Goal: Transaction & Acquisition: Purchase product/service

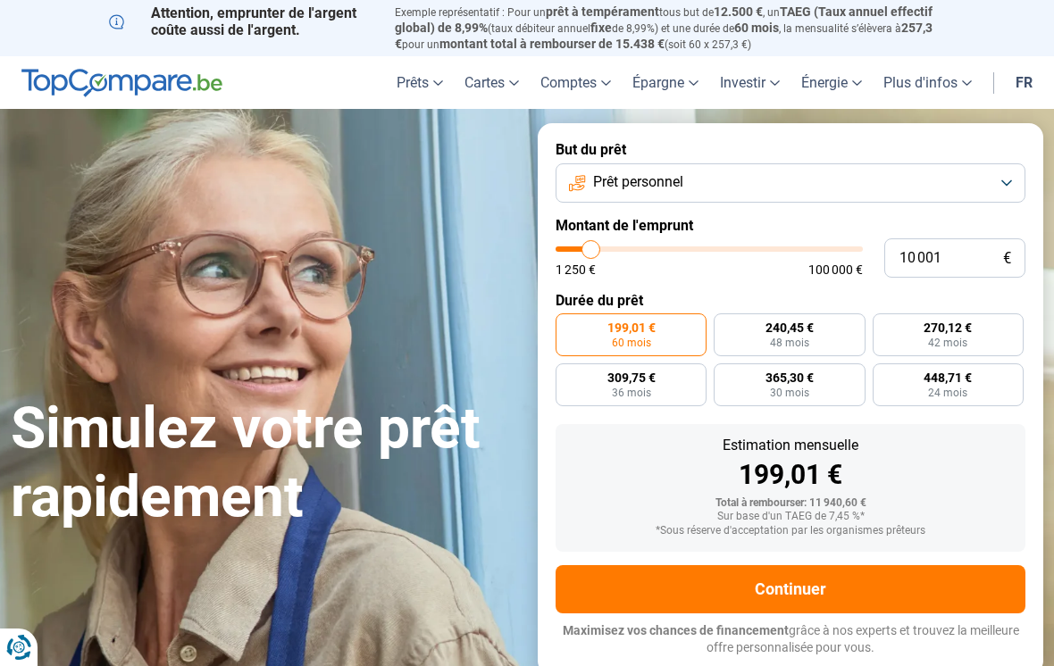
type input "9 250"
type input "9250"
type input "11 000"
type input "11000"
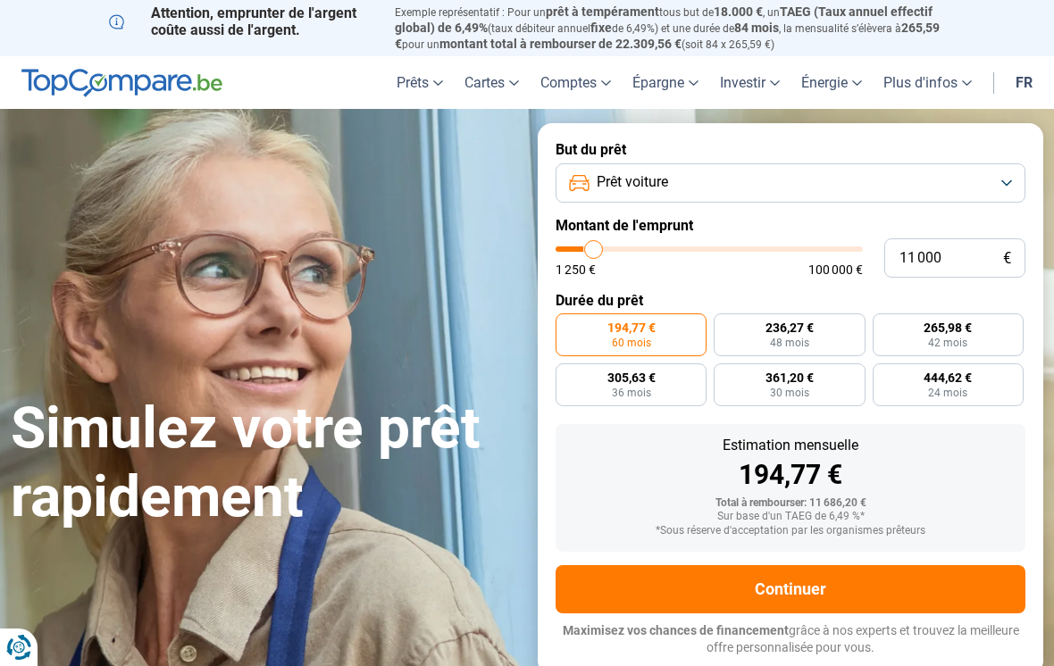
type input "12 500"
type input "12500"
type input "14 750"
type input "14750"
type input "16 500"
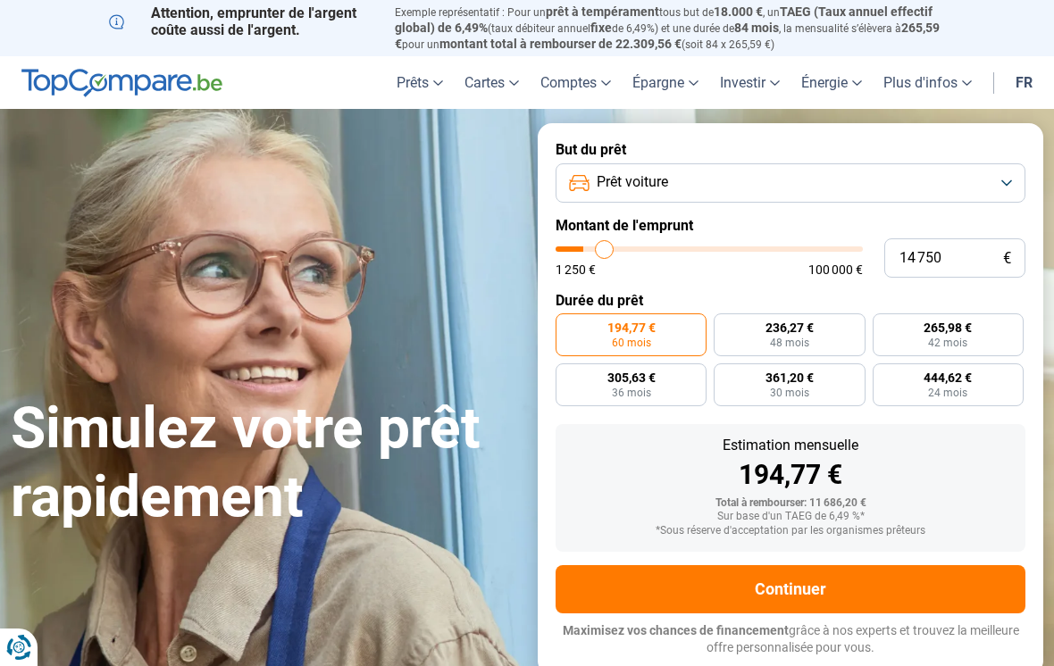
type input "16500"
type input "18 250"
type input "18250"
type input "19 500"
type input "19500"
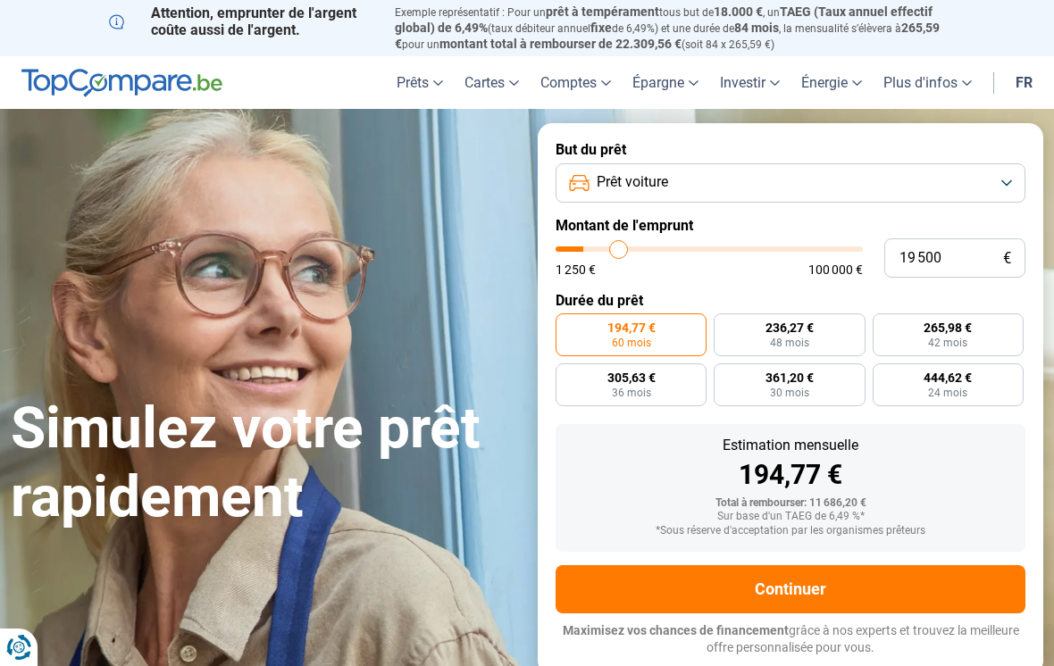
type input "20 250"
type input "20250"
type input "20 500"
type input "20500"
type input "20 750"
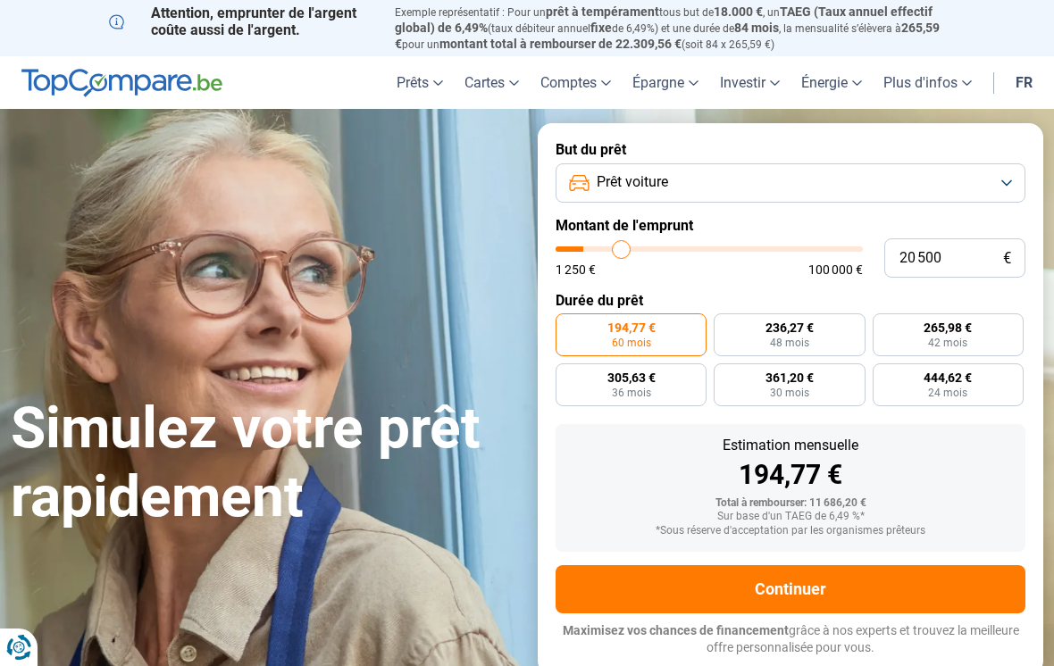
type input "20750"
type input "21 000"
type input "21000"
type input "21 500"
type input "21500"
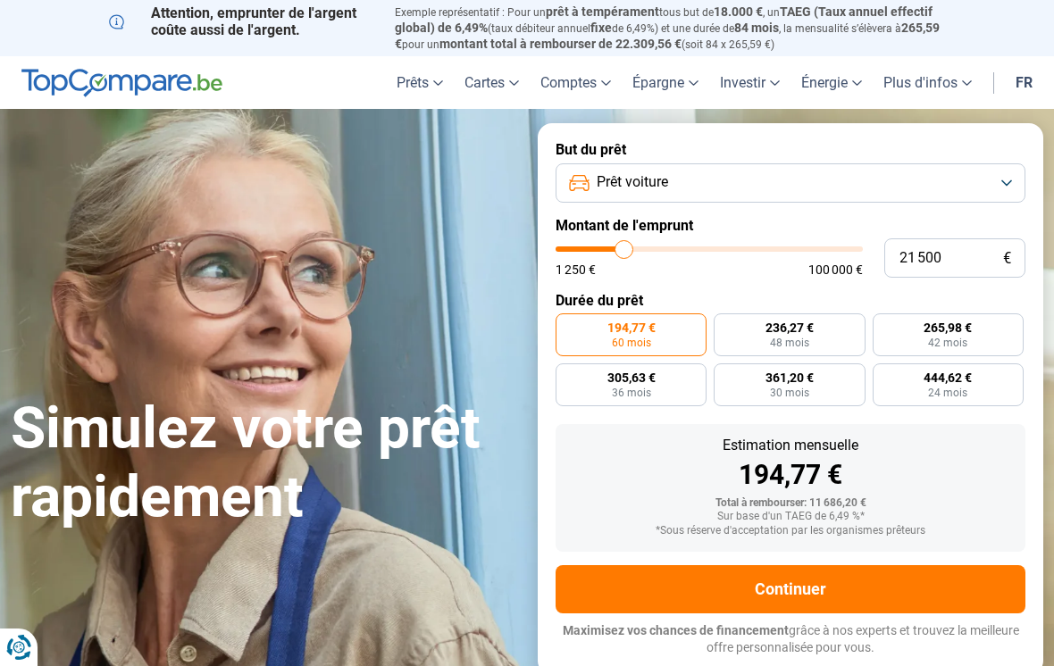
type input "21 750"
type input "21750"
type input "22 750"
type input "22750"
type input "23 000"
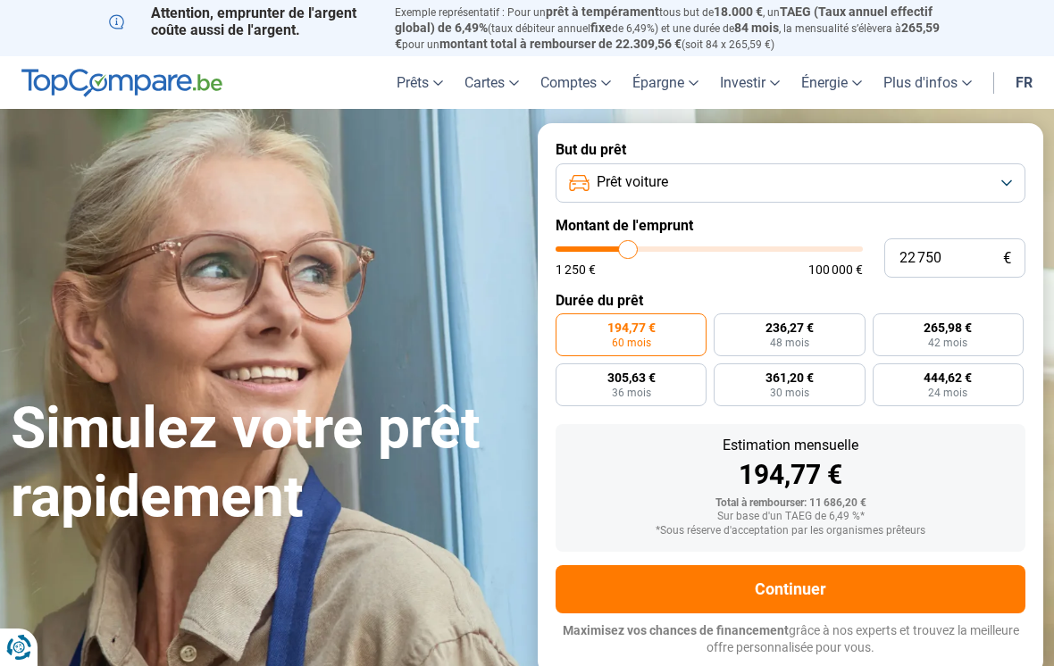
type input "23000"
type input "23 250"
type input "23250"
type input "23 750"
type input "23750"
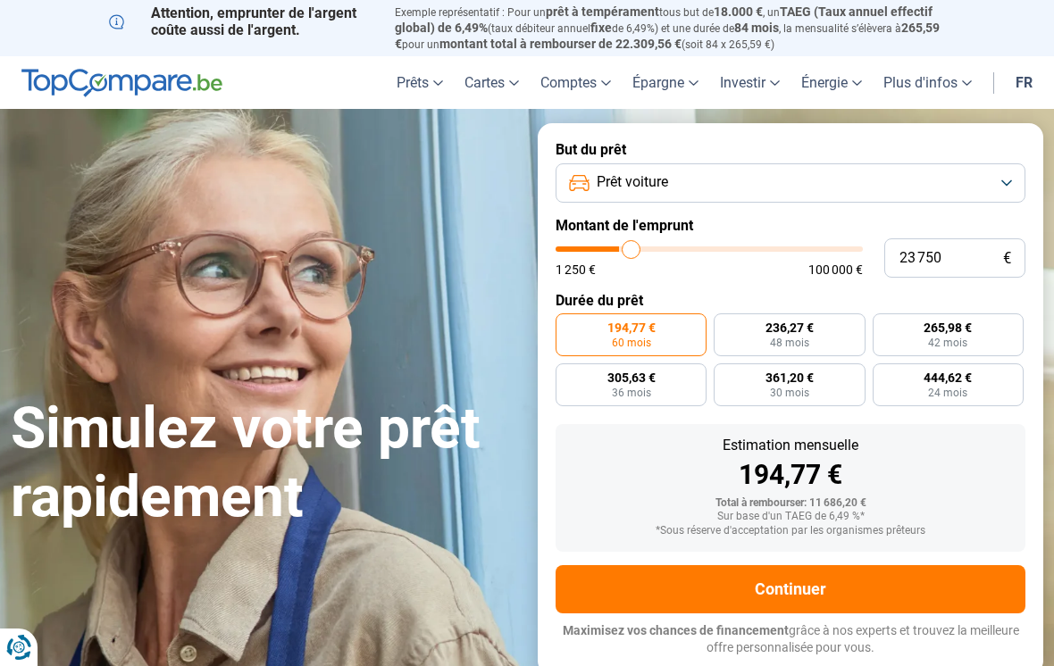
type input "24 500"
type input "24500"
type input "25 500"
type input "25500"
type input "26 250"
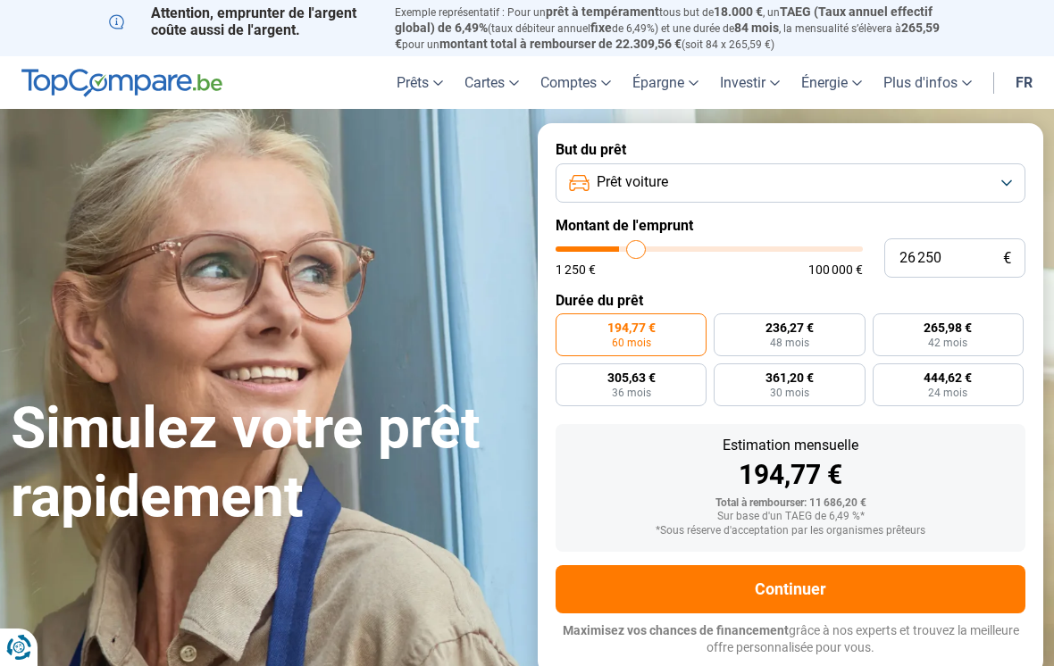
type input "26250"
type input "27 250"
type input "27250"
type input "28 500"
type input "28500"
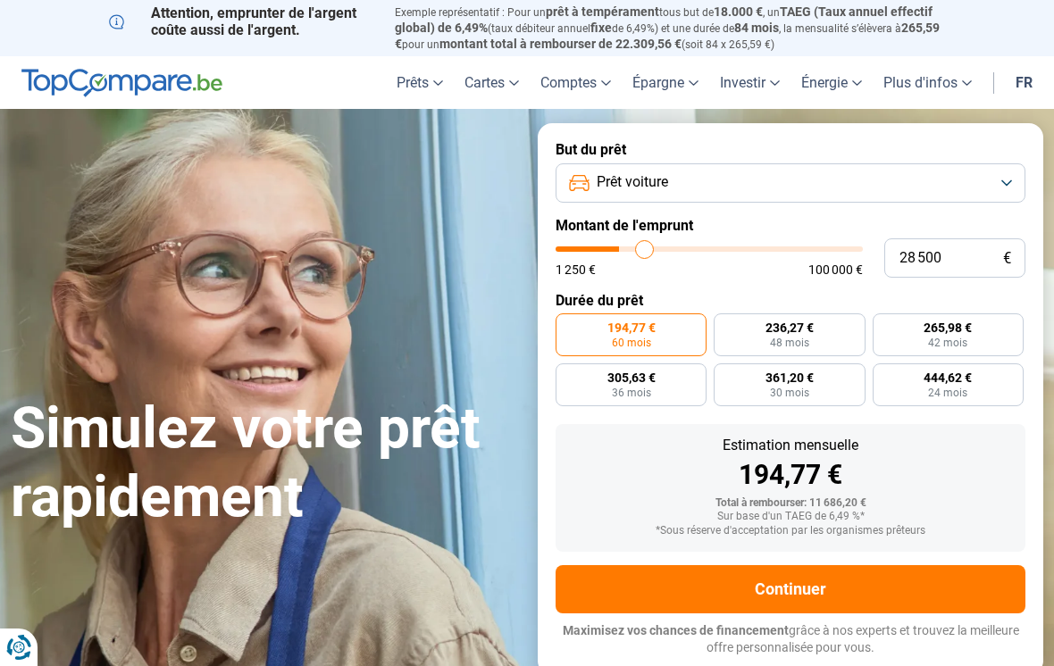
type input "29 750"
type input "29750"
type input "31 000"
type input "31000"
type input "31 750"
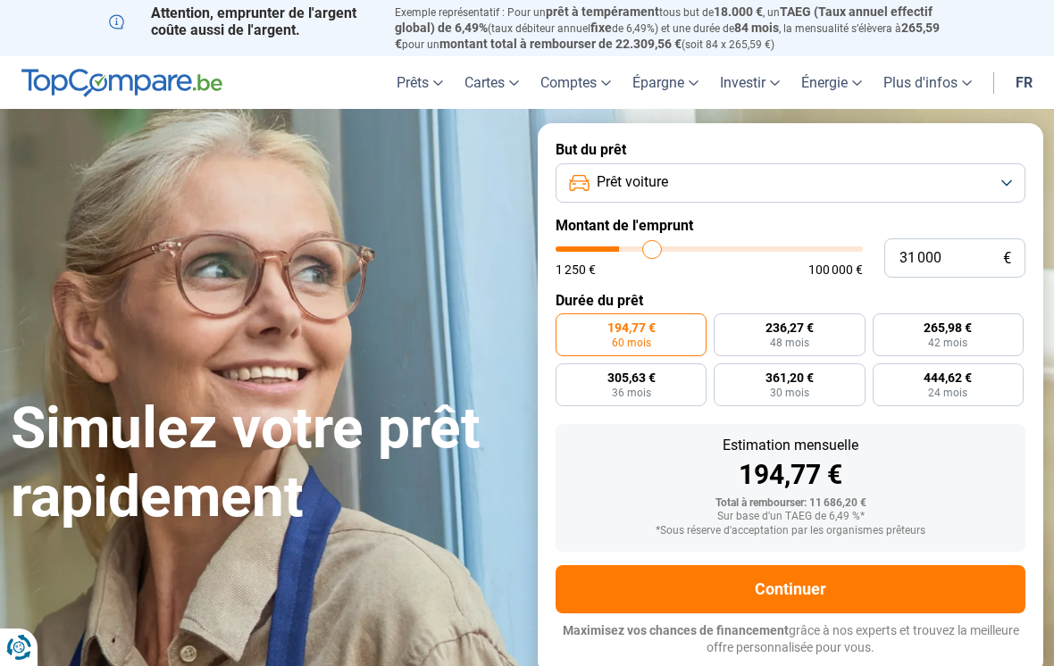
type input "31750"
type input "32 750"
type input "32750"
type input "33 500"
type input "33500"
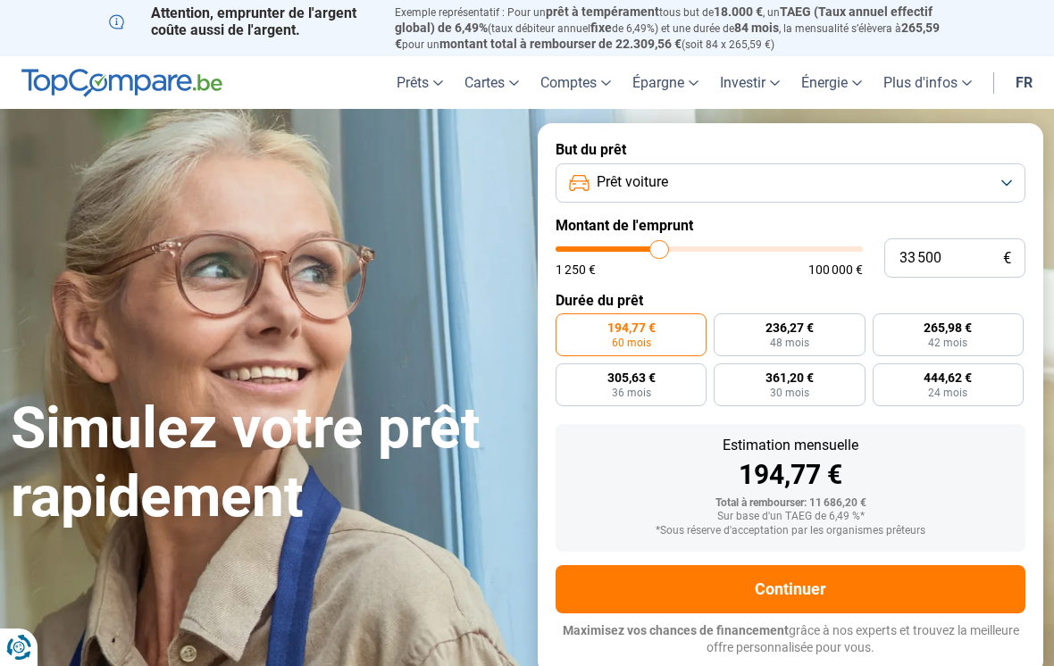
type input "34 000"
type input "34000"
type input "34 500"
type input "34500"
type input "35 000"
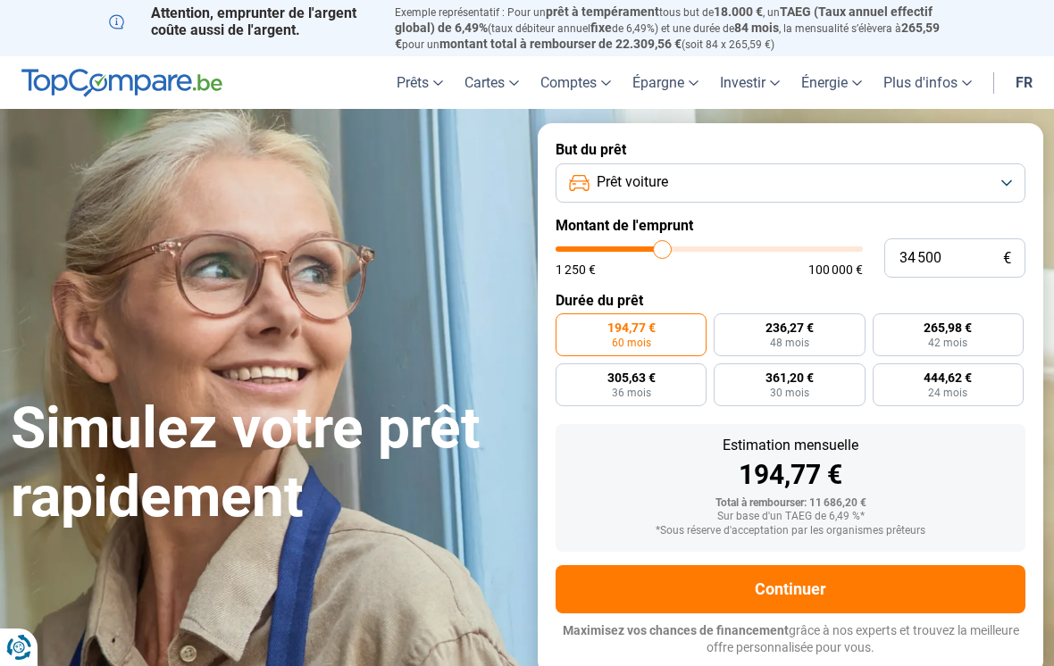
type input "35000"
type input "35 500"
type input "35500"
type input "35 750"
type input "35750"
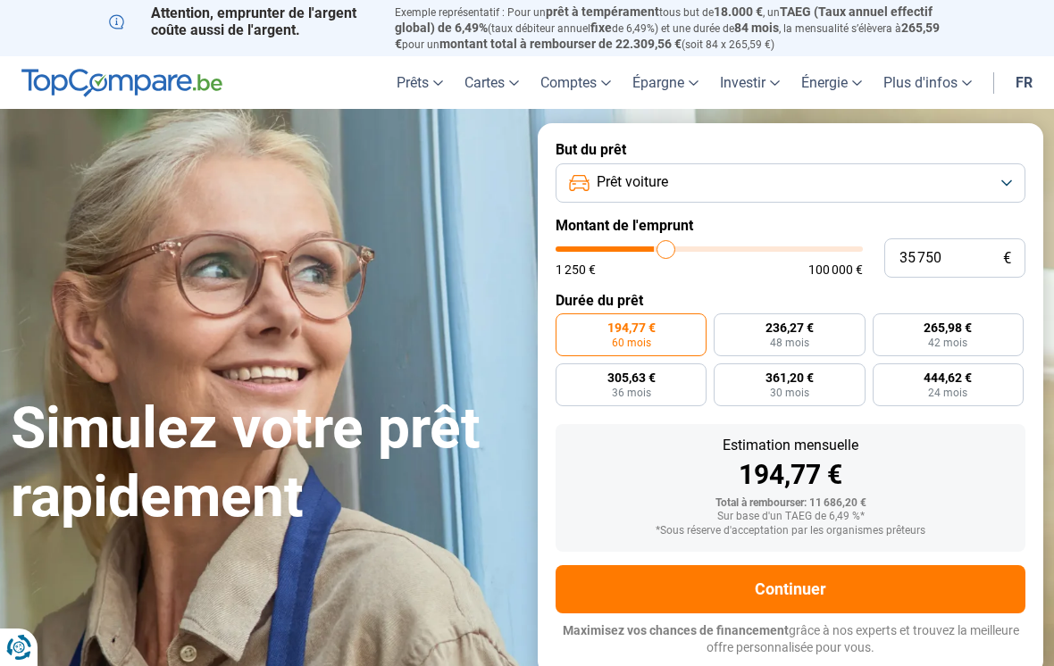
type input "36 250"
type input "36250"
type input "35 500"
type input "35500"
type input "35 000"
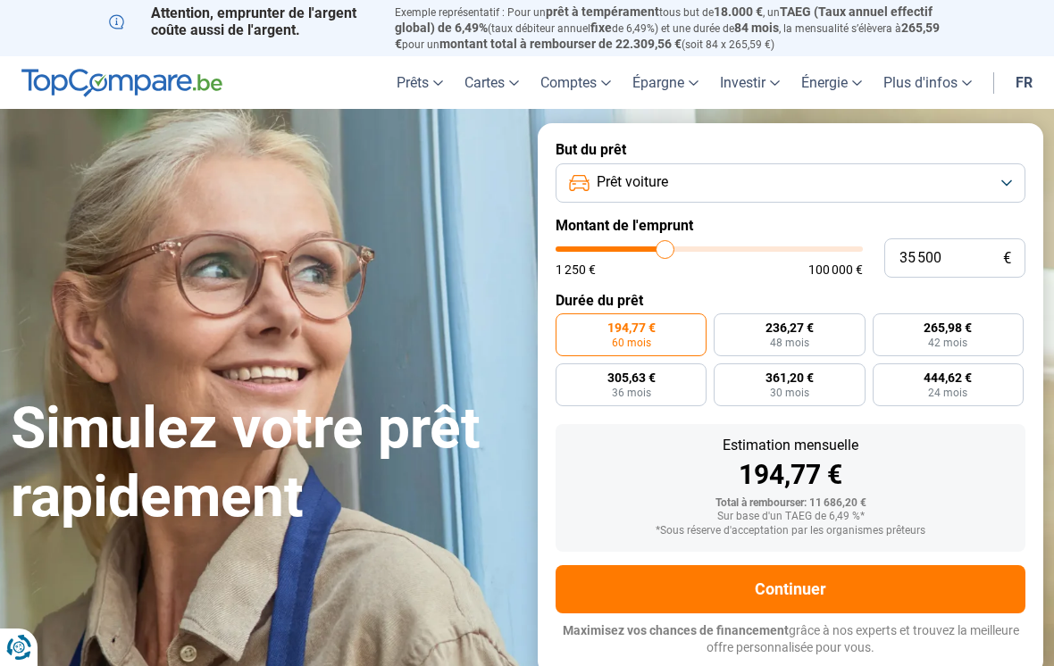
type input "35000"
type input "33 750"
type input "33750"
type input "32 500"
type input "32500"
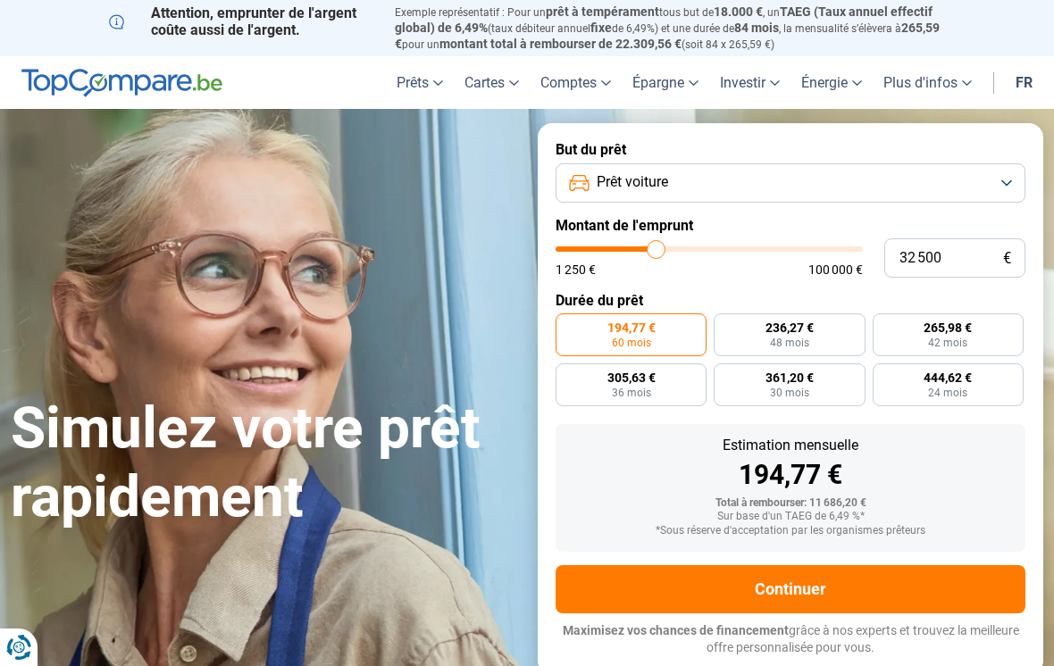
type input "31 250"
type input "31250"
type input "30 000"
type input "30000"
type input "29 000"
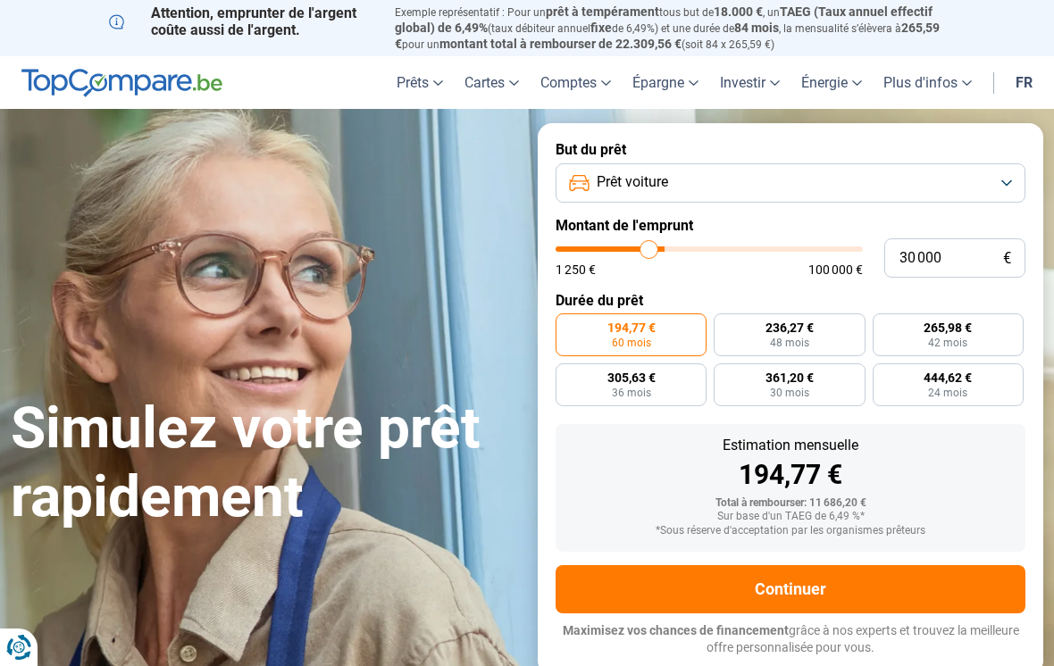
type input "29000"
type input "28 250"
type input "28250"
type input "27 500"
type input "27500"
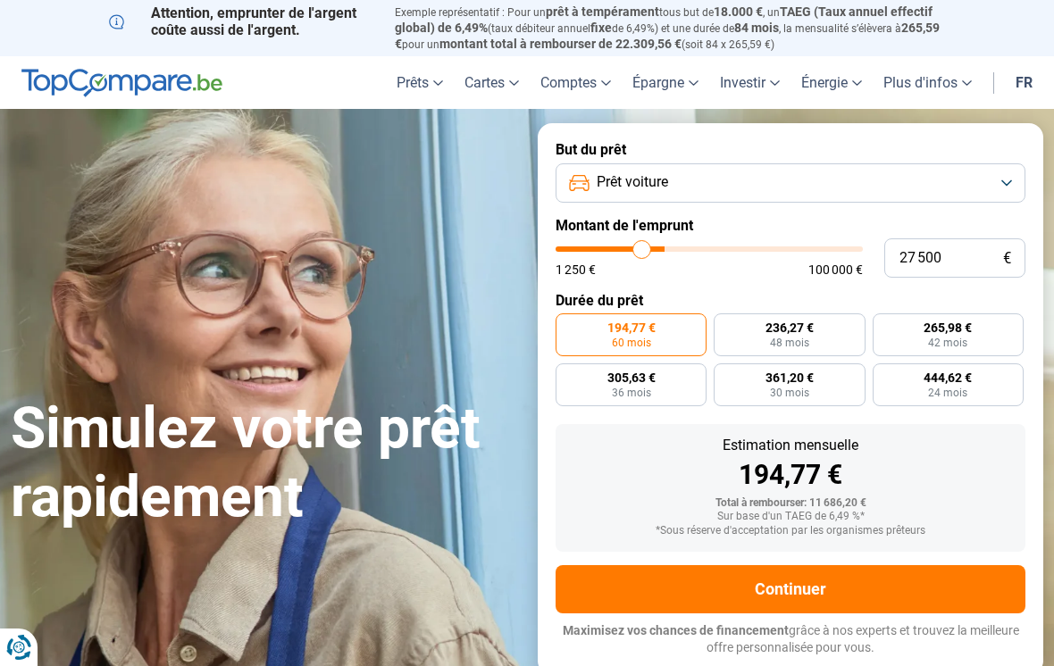
type input "26 750"
type input "26750"
type input "26 000"
type input "26000"
type input "25 500"
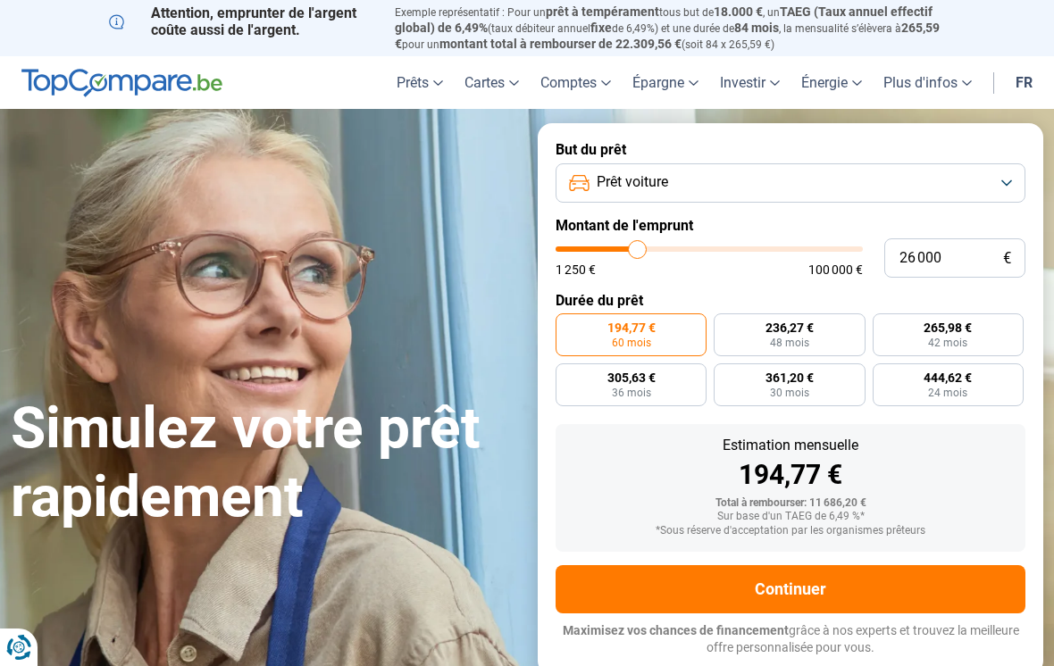
type input "25500"
type input "25 000"
type input "25000"
type input "24 750"
type input "24750"
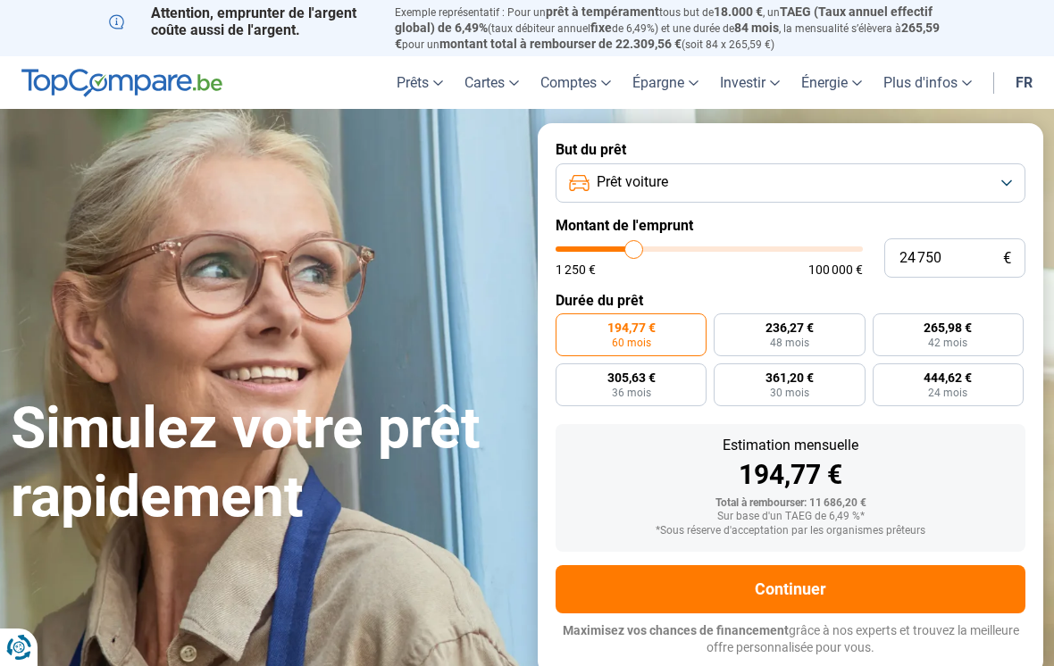
type input "24 250"
type input "24250"
type input "23 750"
type input "23750"
type input "23 500"
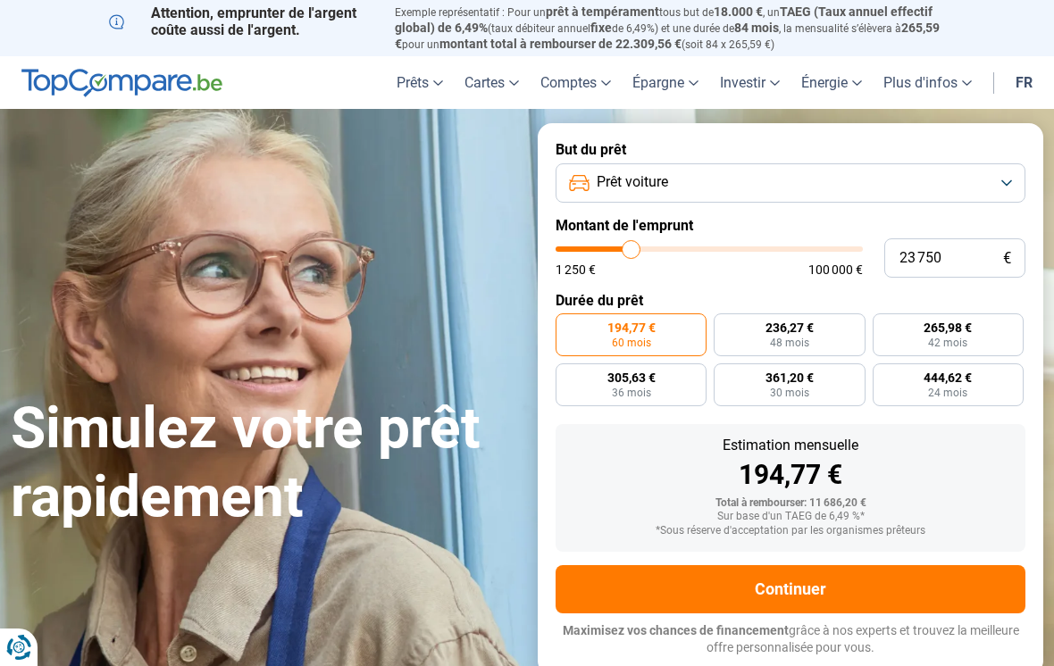
type input "23500"
type input "23 250"
type input "23250"
type input "23 000"
type input "23000"
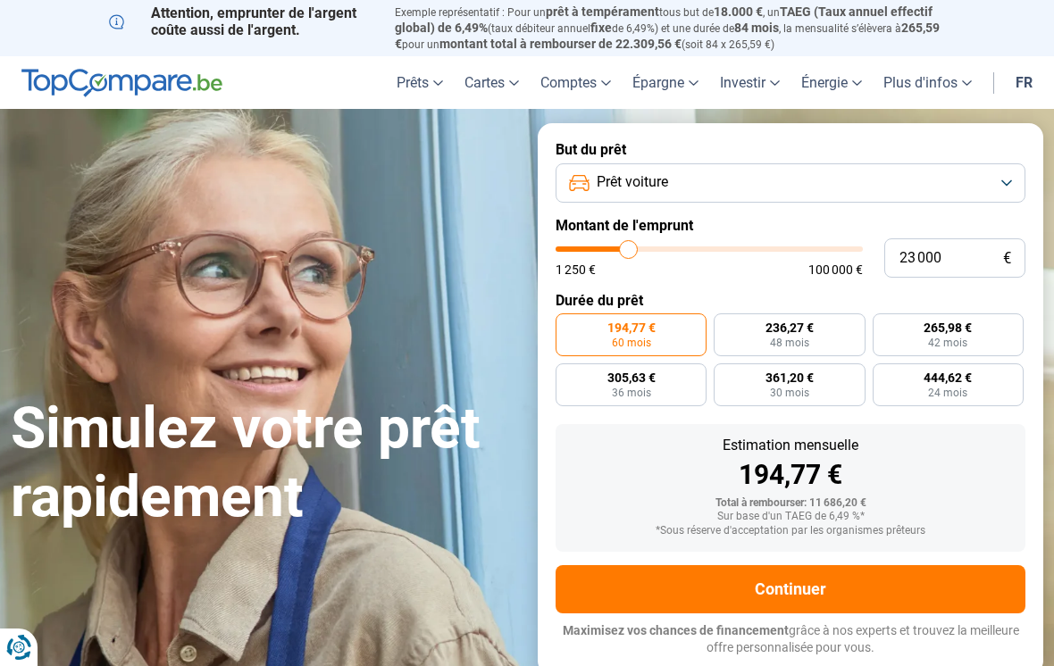
type input "22 750"
type input "22750"
type input "22 250"
type input "22250"
type input "22 000"
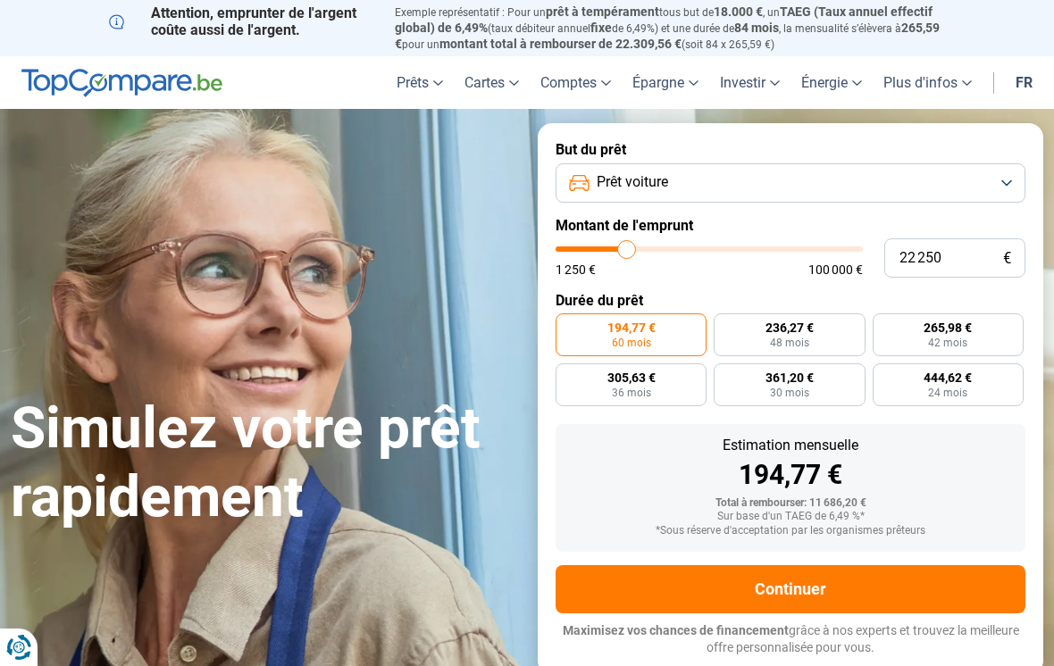
type input "22000"
type input "21 750"
type input "21750"
type input "21 500"
type input "21500"
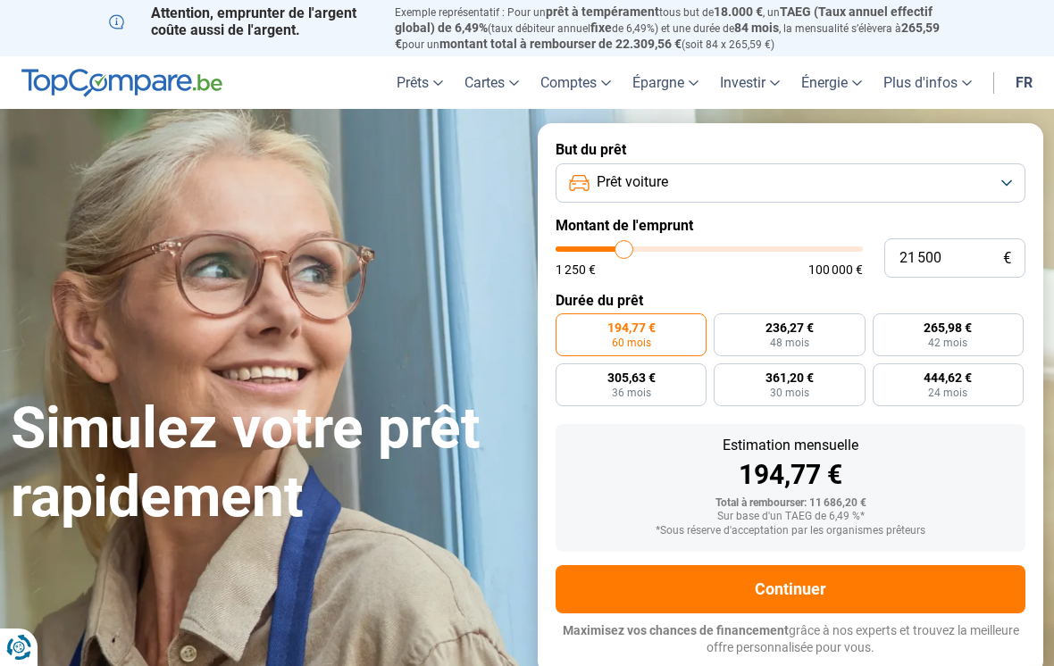
type input "21 000"
type input "21000"
type input "20 750"
type input "20750"
type input "20 500"
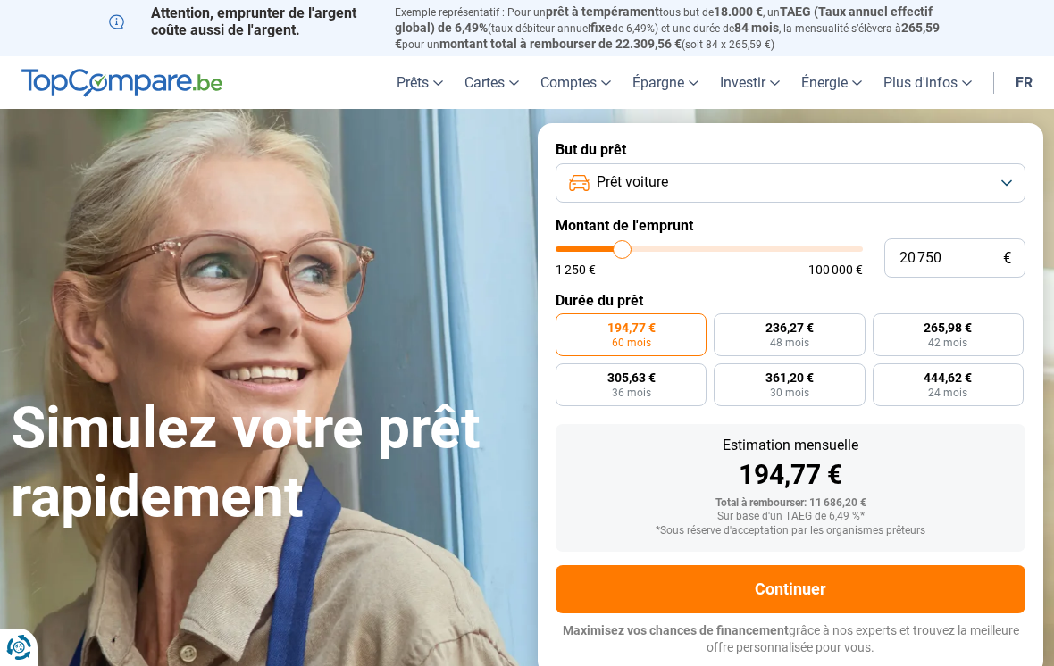
type input "20500"
type input "20 250"
type input "20250"
type input "20 500"
type input "20500"
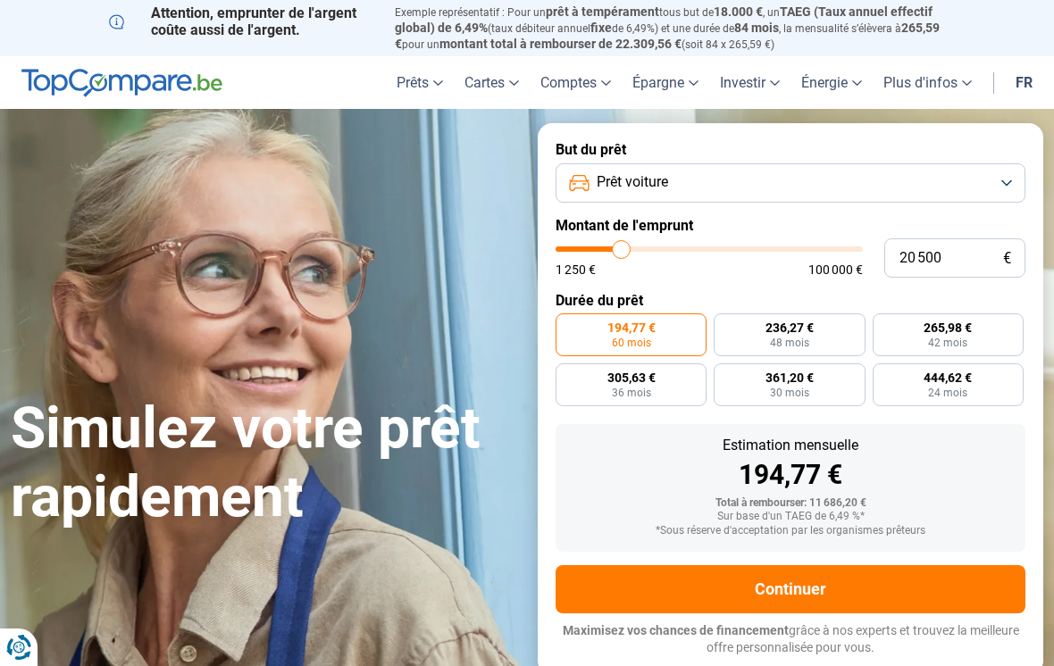
type input "20 750"
type input "20750"
type input "20 500"
type input "20500"
type input "20 250"
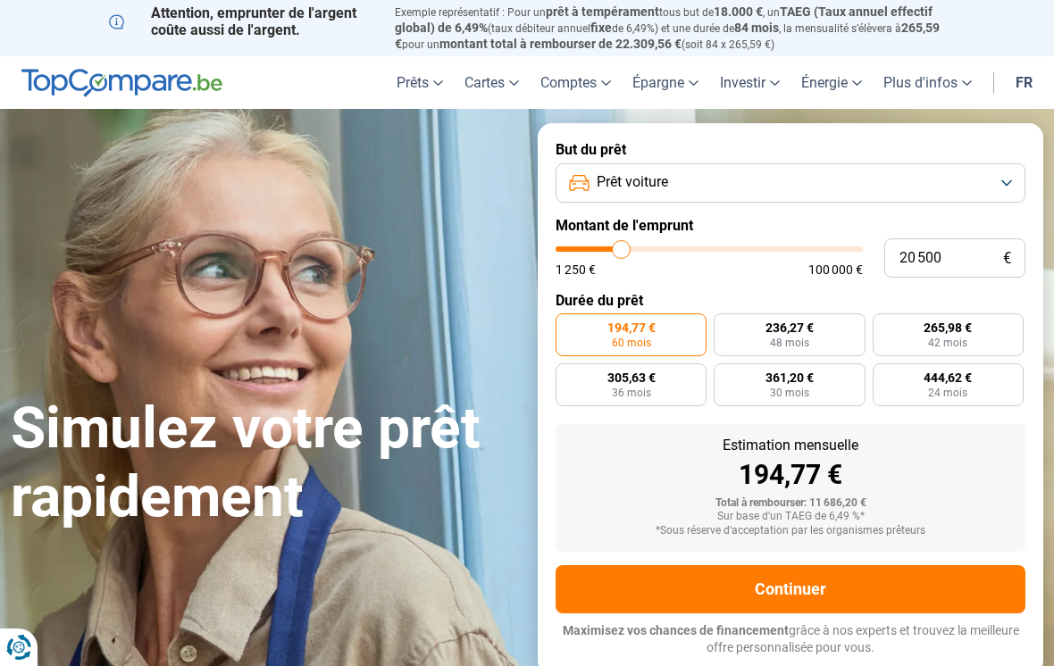
type input "20250"
type input "19 750"
type input "19750"
type input "19 500"
type input "19500"
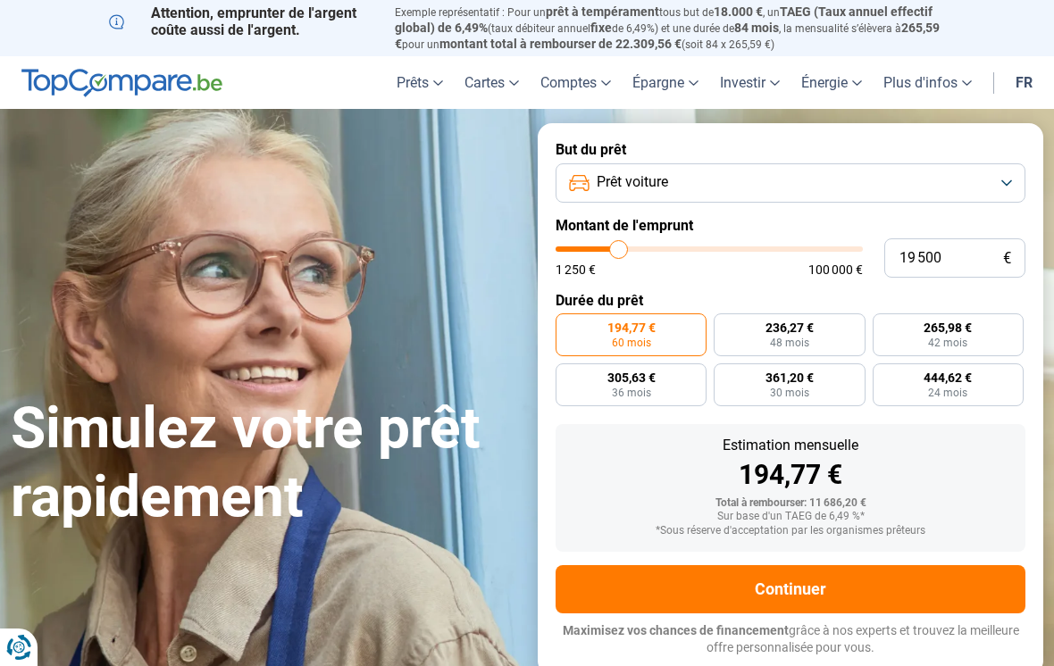
type input "19 250"
type input "19250"
type input "19 000"
type input "19000"
type input "19 250"
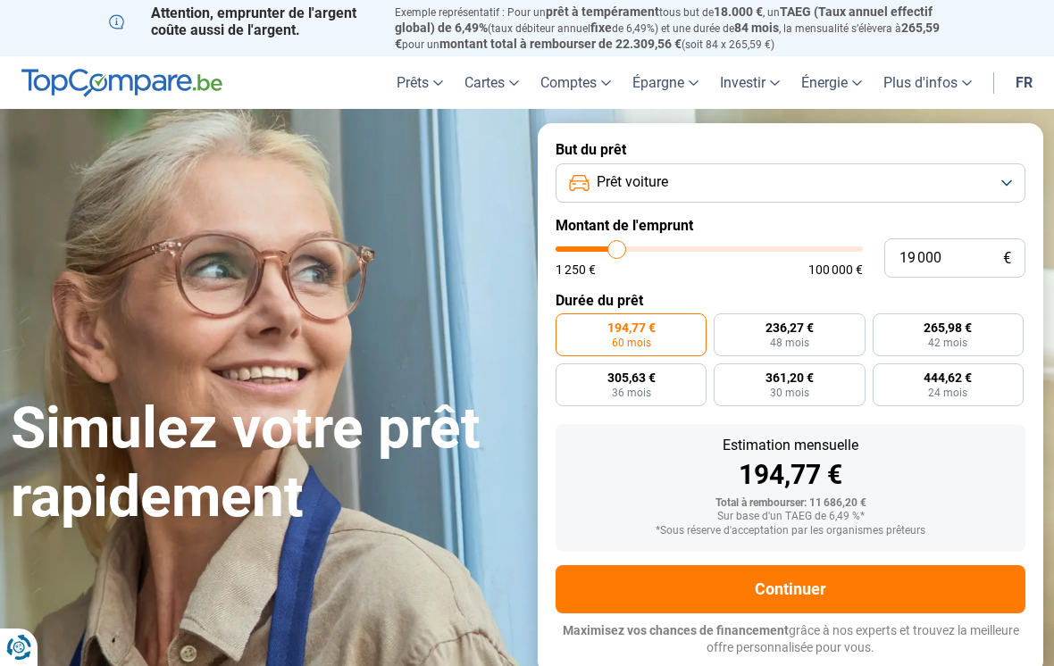
type input "19250"
type input "19 500"
type input "19500"
type input "19 750"
type input "19750"
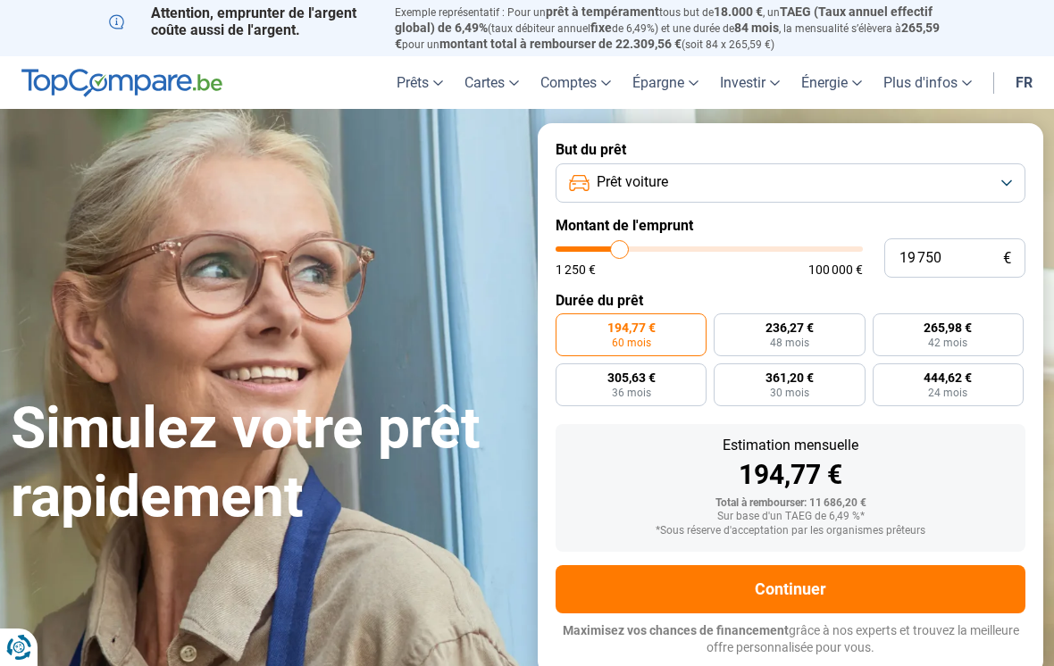
type input "20 250"
type input "20250"
type input "20 500"
type input "20500"
type input "20 750"
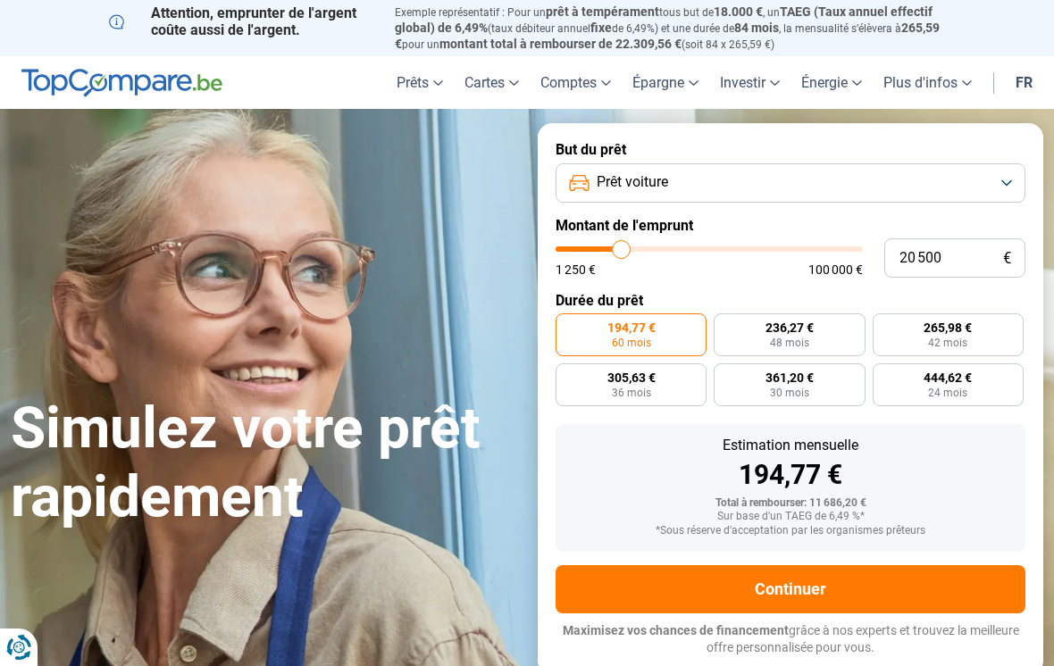
type input "20750"
type input "20 500"
type input "20500"
type input "20 250"
type input "20250"
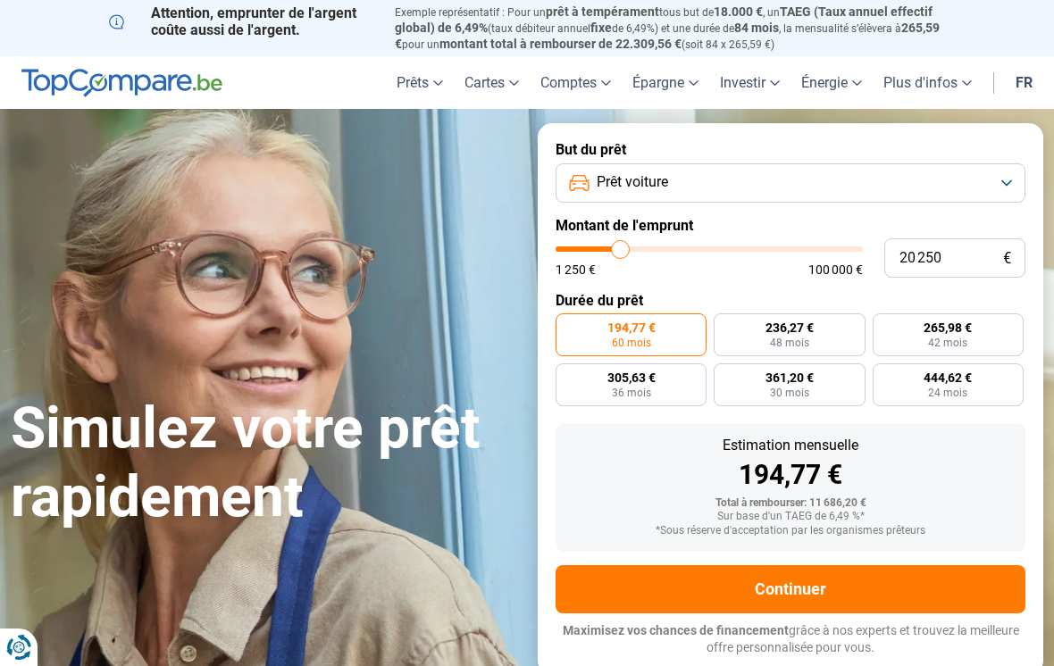
type input "19 750"
type input "19750"
type input "19 500"
type input "19500"
type input "19 250"
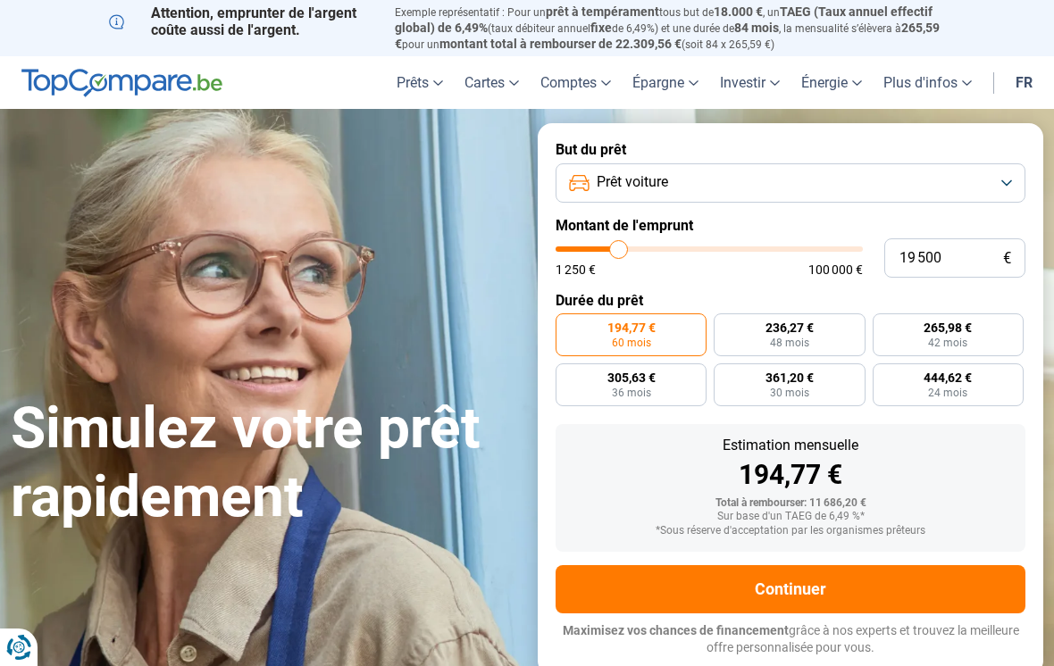
type input "19250"
type input "19 000"
type input "19000"
type input "18 750"
type input "18750"
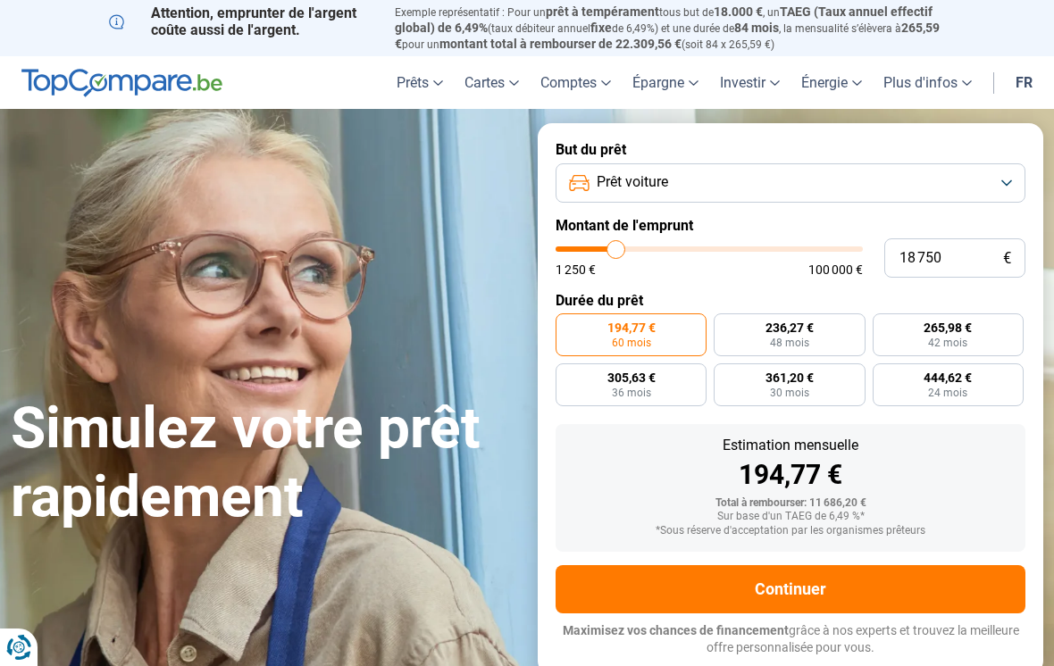
type input "18 250"
type input "18250"
type input "18 750"
type input "18750"
type input "19 000"
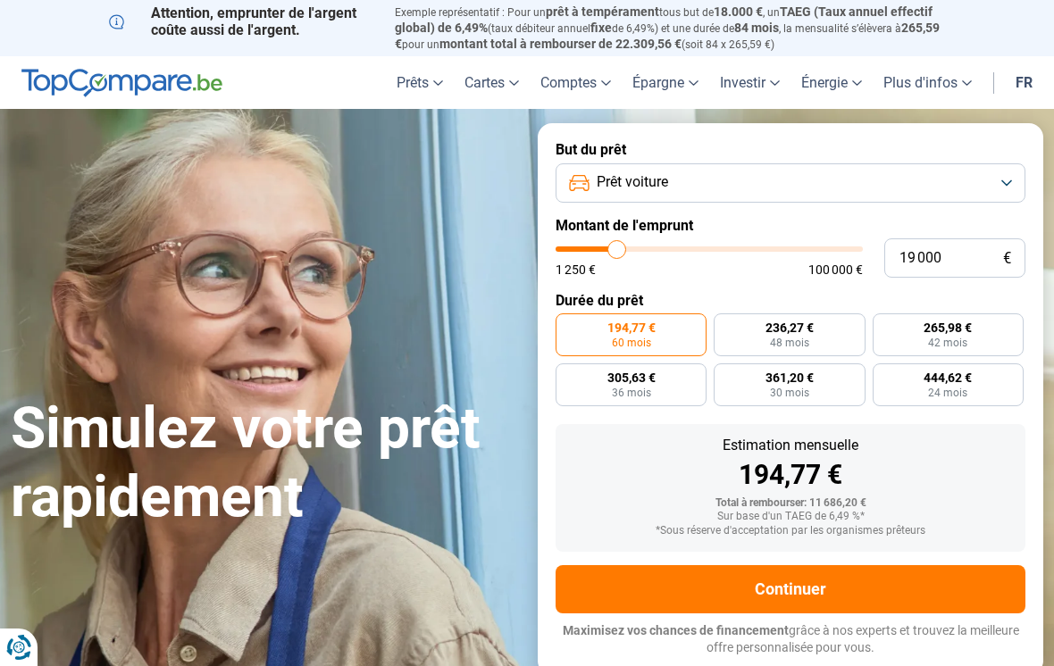
type input "19000"
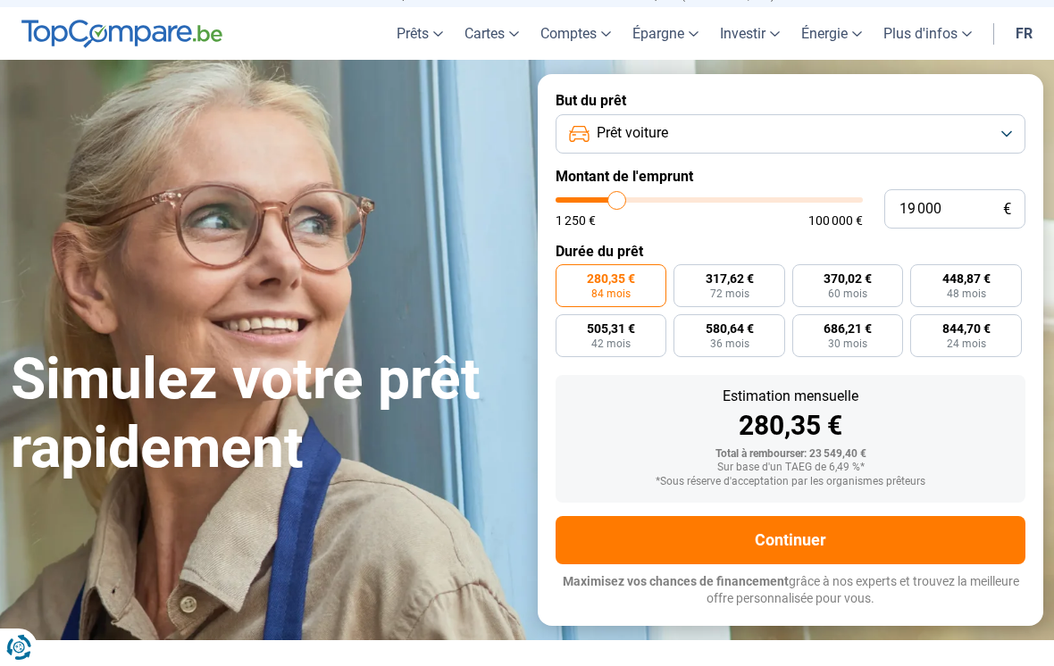
scroll to position [51, 0]
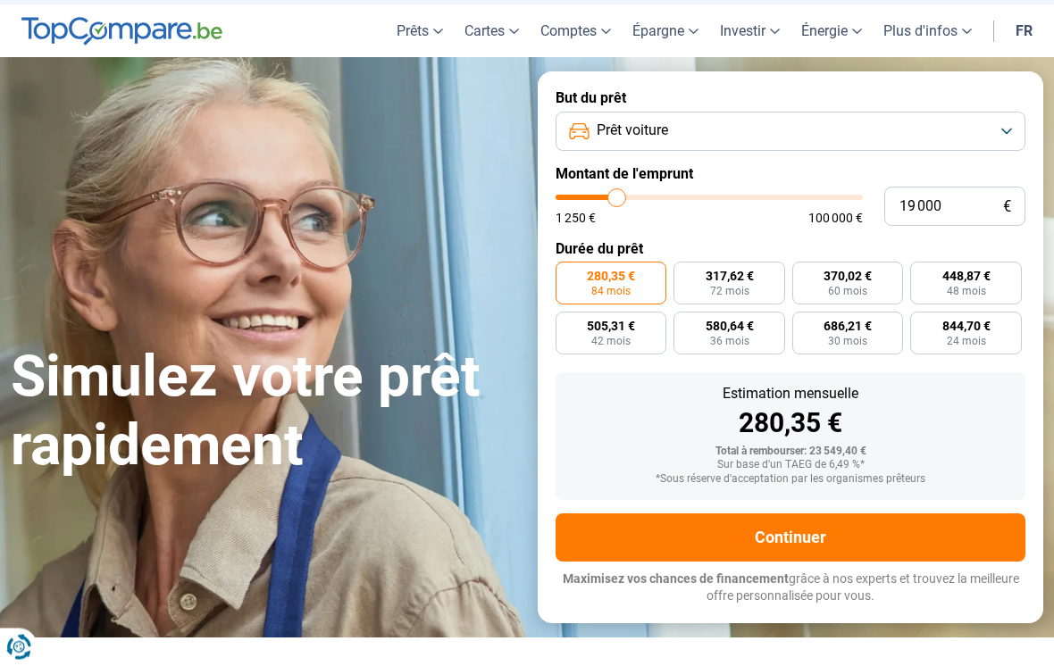
click at [870, 282] on label "370,02 € 60 mois" at bounding box center [847, 284] width 111 height 43
click at [804, 274] on input "370,02 € 60 mois" at bounding box center [798, 269] width 12 height 12
radio input "true"
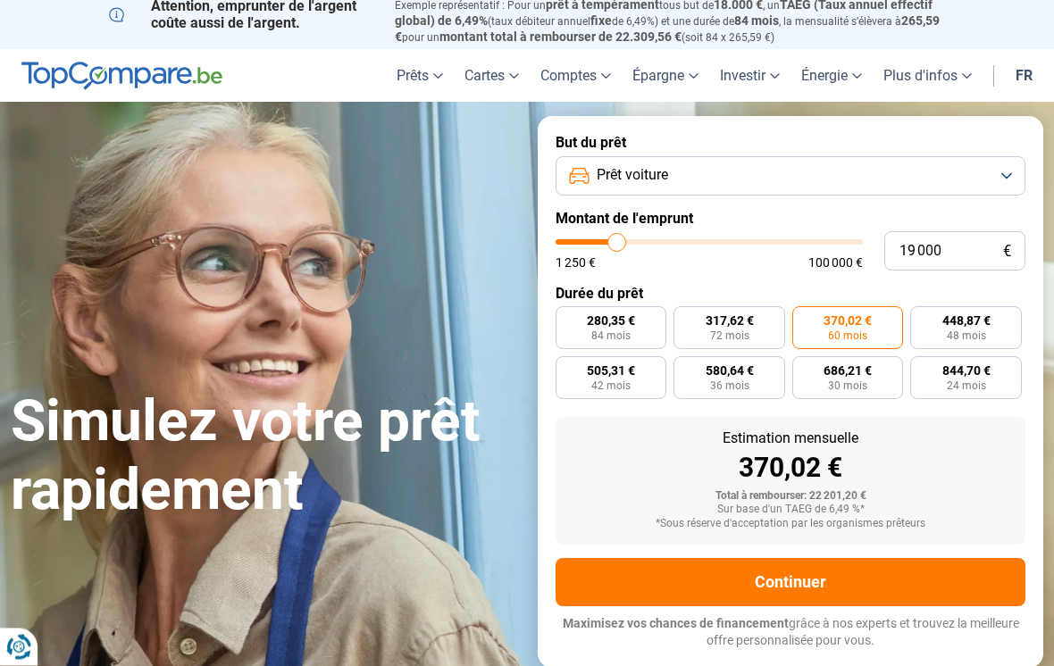
scroll to position [35, 0]
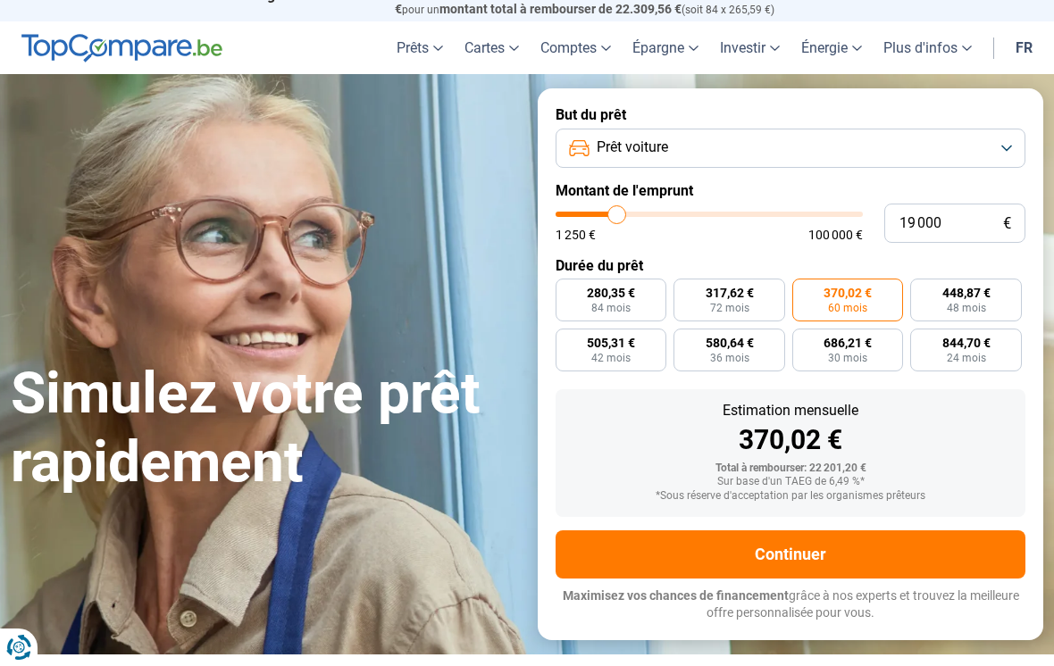
click at [880, 543] on button "Continuer" at bounding box center [791, 555] width 470 height 48
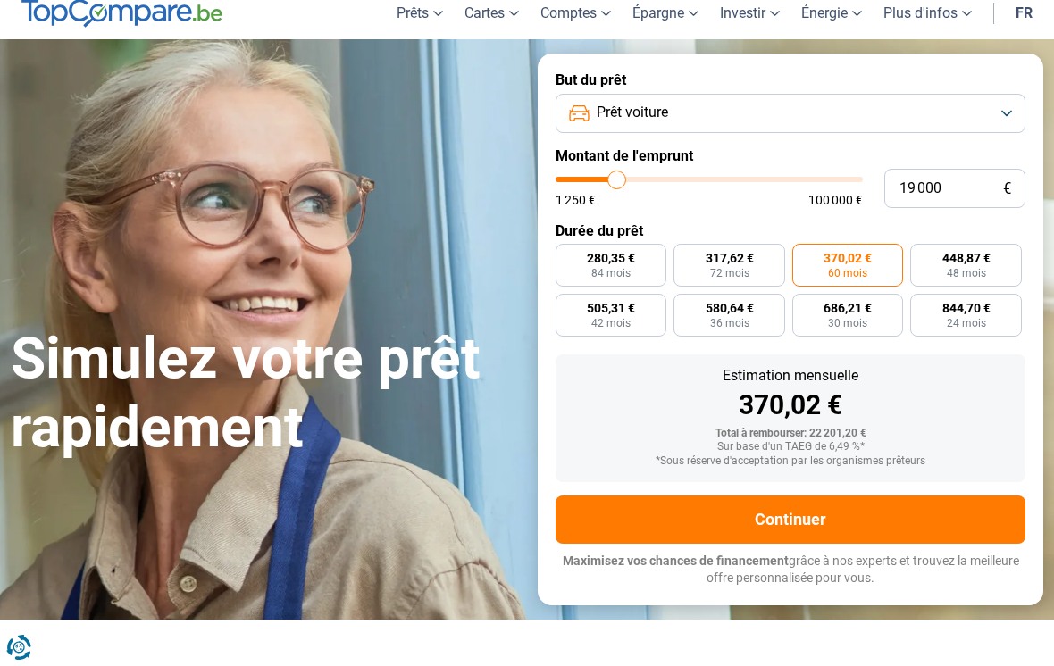
scroll to position [45, 0]
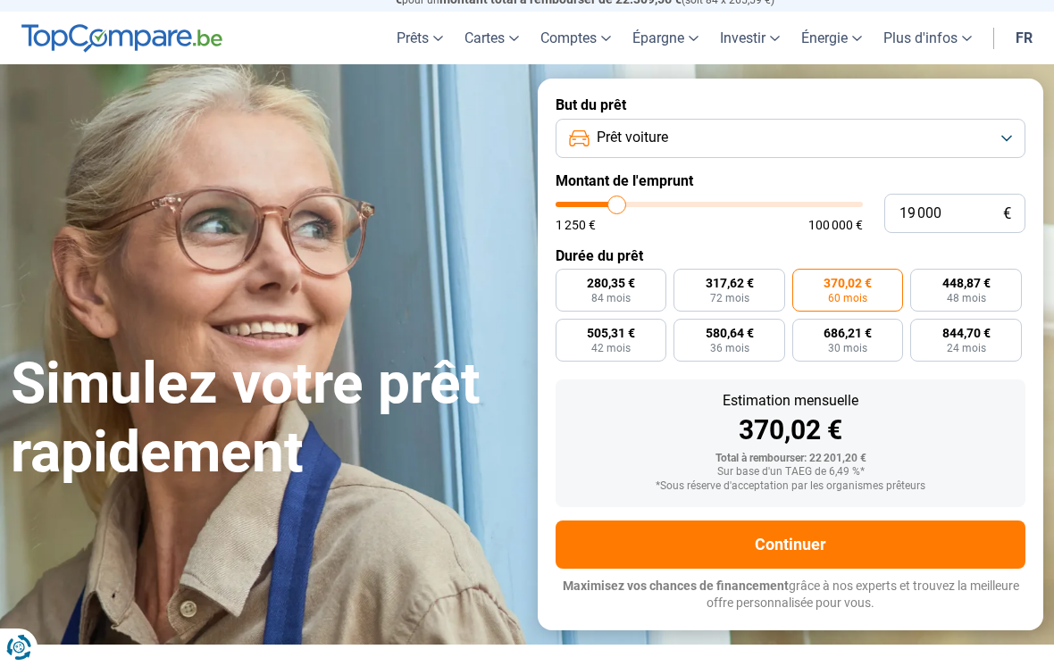
click at [1007, 138] on button "Prêt voiture" at bounding box center [791, 138] width 470 height 39
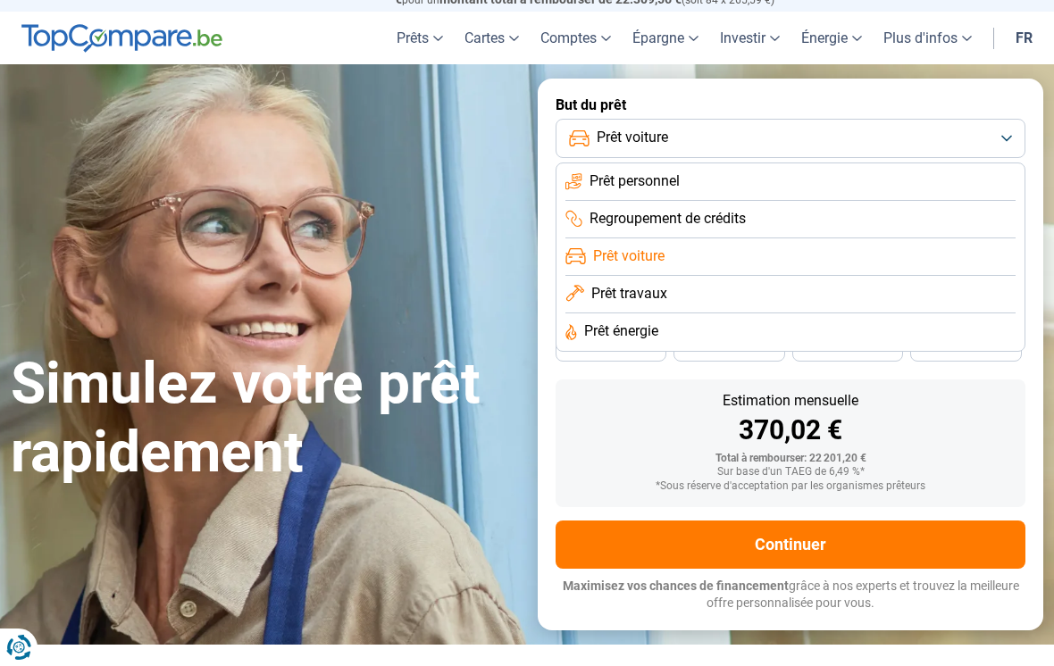
click at [103, 73] on section "Simulez votre prêt rapidement Simulez votre prêt rapidement But du prêt Prêt vo…" at bounding box center [527, 354] width 1054 height 580
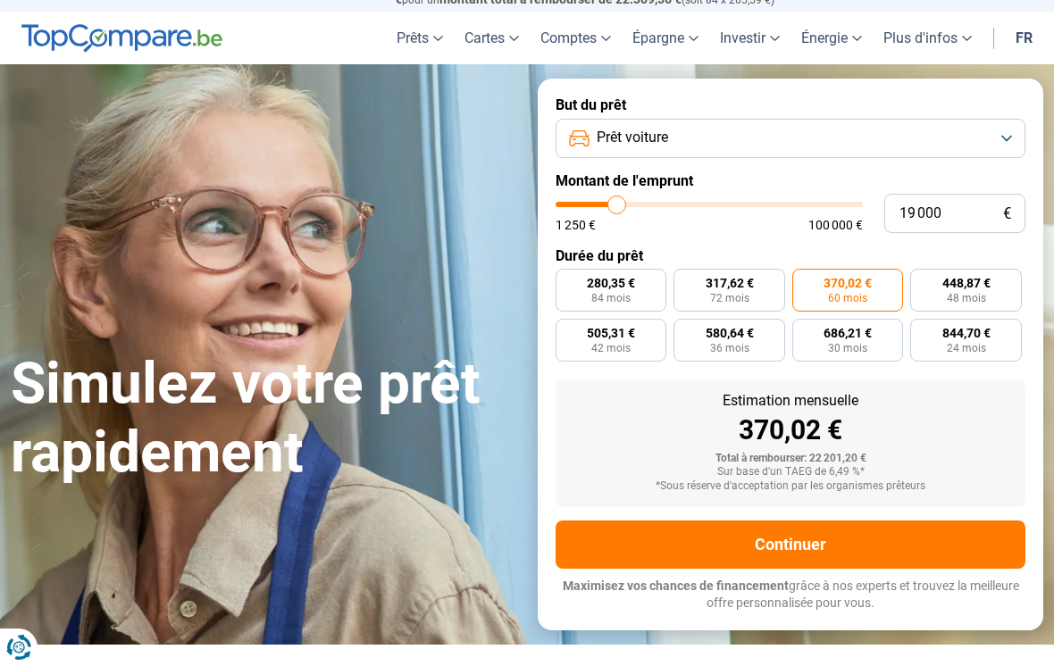
click at [923, 537] on button "Continuer" at bounding box center [791, 545] width 470 height 48
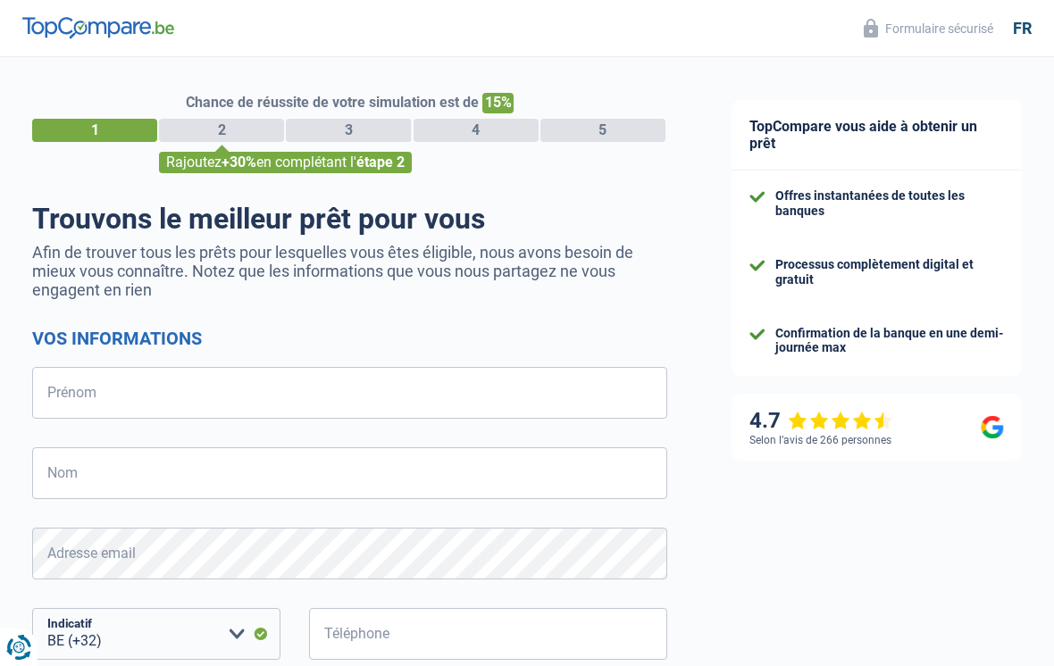
select select "32"
